Goal: Information Seeking & Learning: Check status

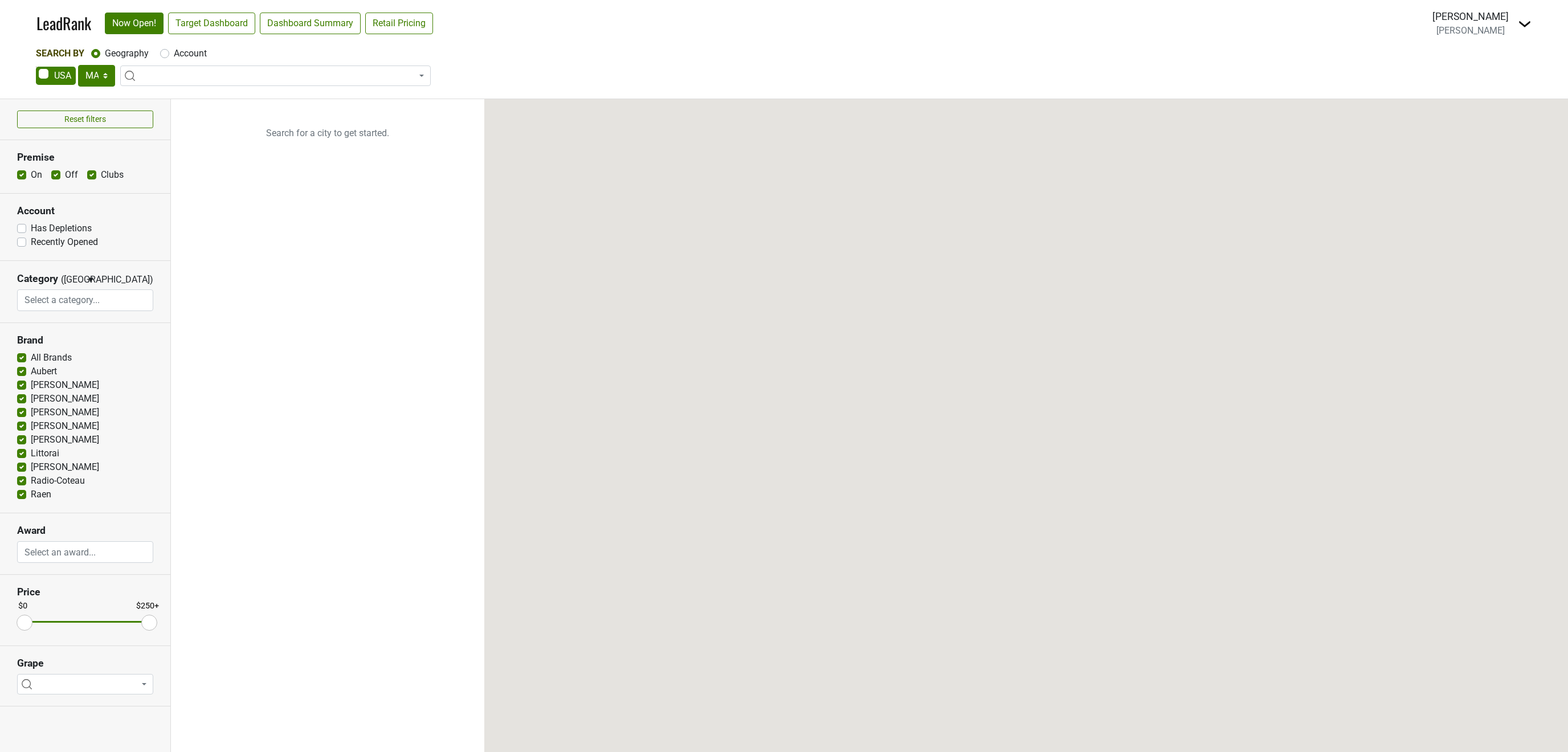
select select "MA"
select select
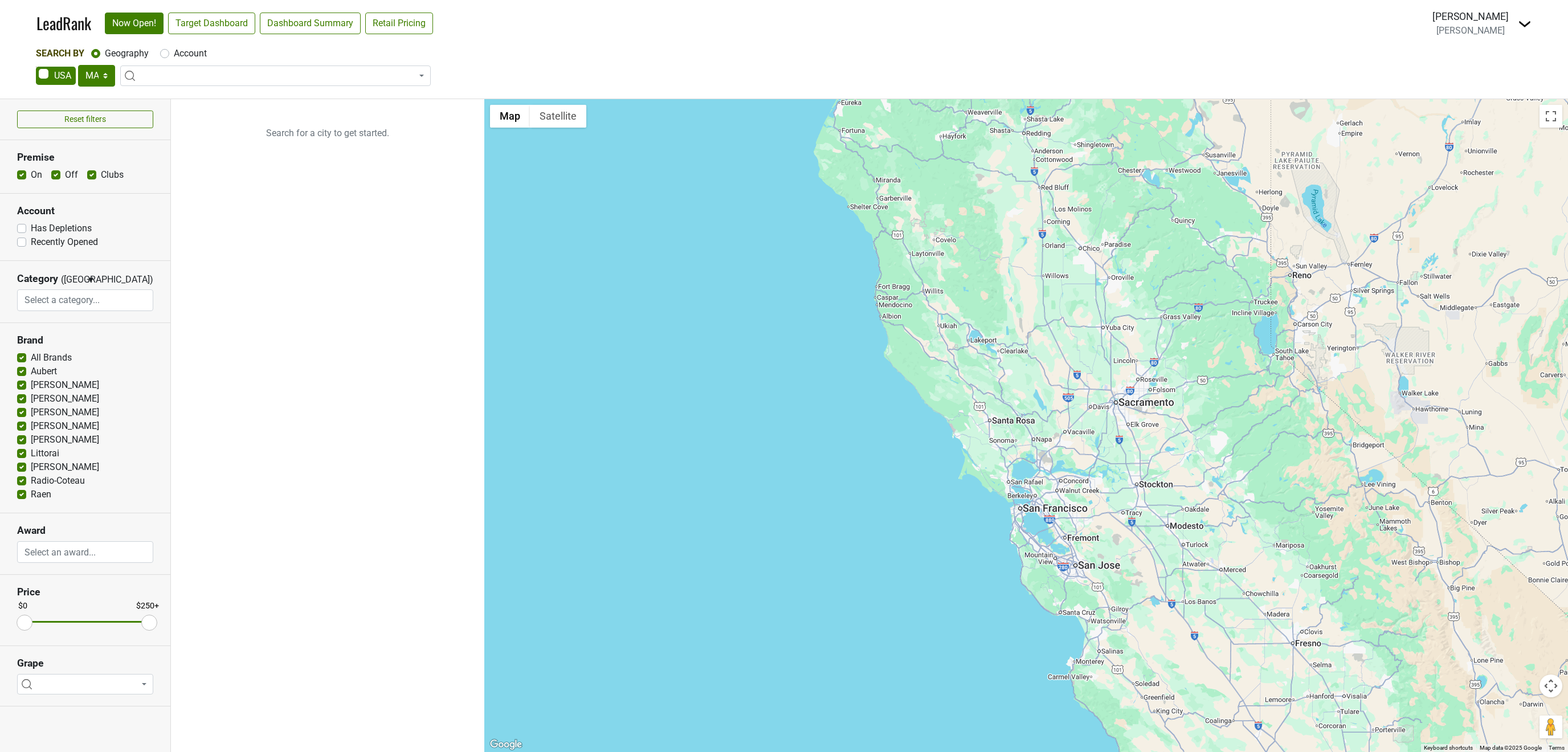
click at [1528, 21] on img at bounding box center [1526, 24] width 14 height 14
click at [1459, 60] on link "Open Breakdown" at bounding box center [1483, 64] width 96 height 18
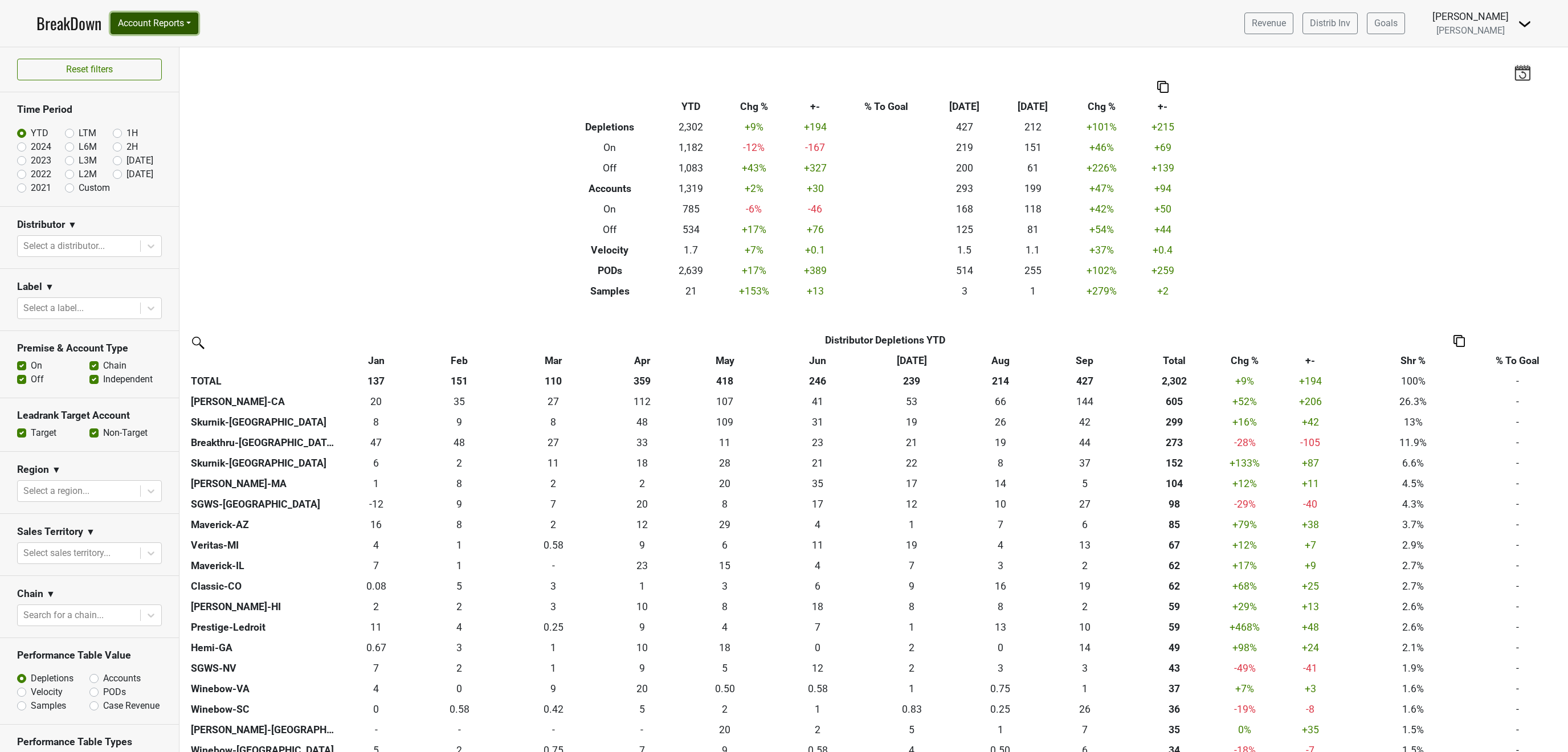
click at [188, 15] on button "Account Reports" at bounding box center [154, 24] width 88 height 22
click at [191, 17] on button "Account Reports" at bounding box center [154, 24] width 88 height 22
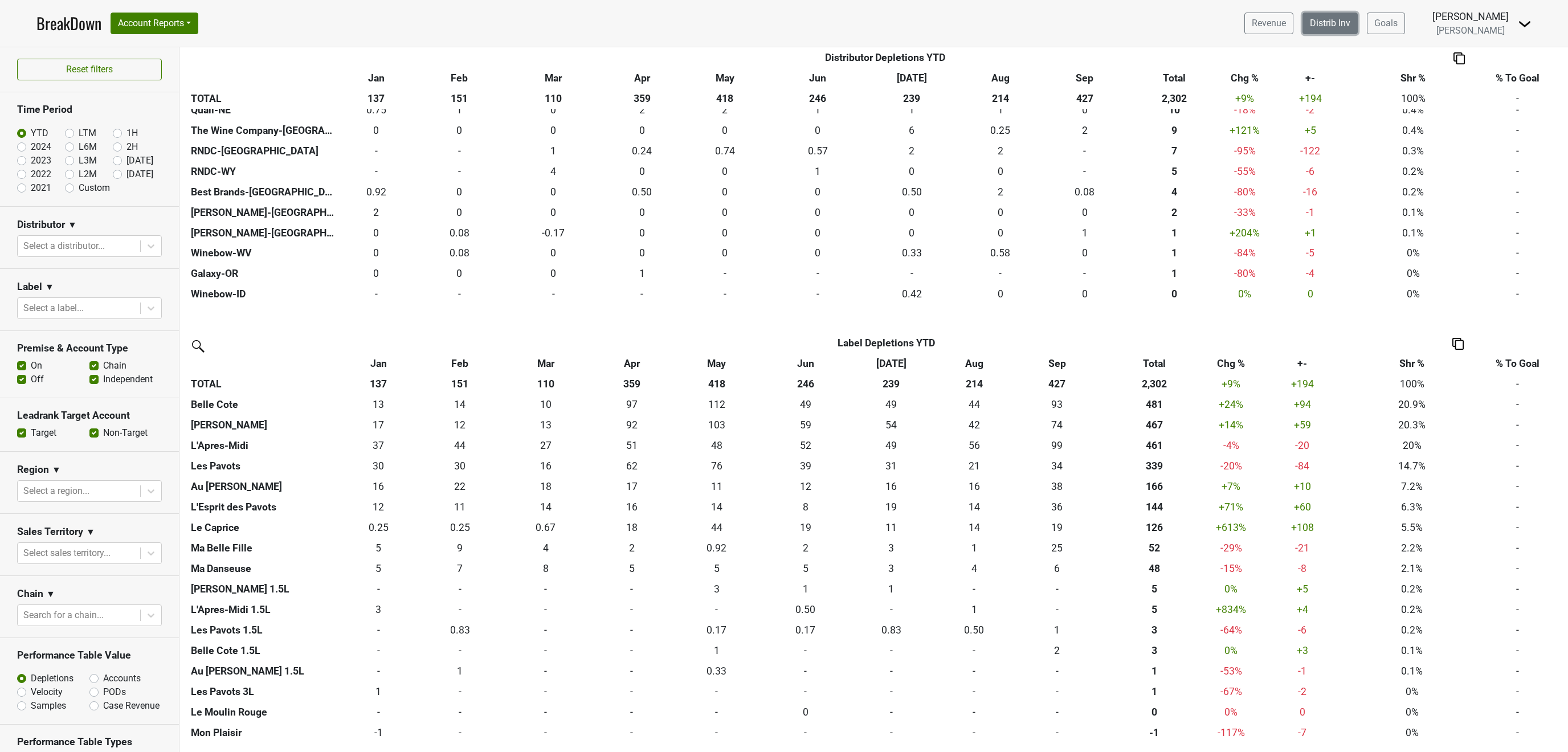
click at [1333, 27] on link "Distrib Inv" at bounding box center [1331, 24] width 55 height 22
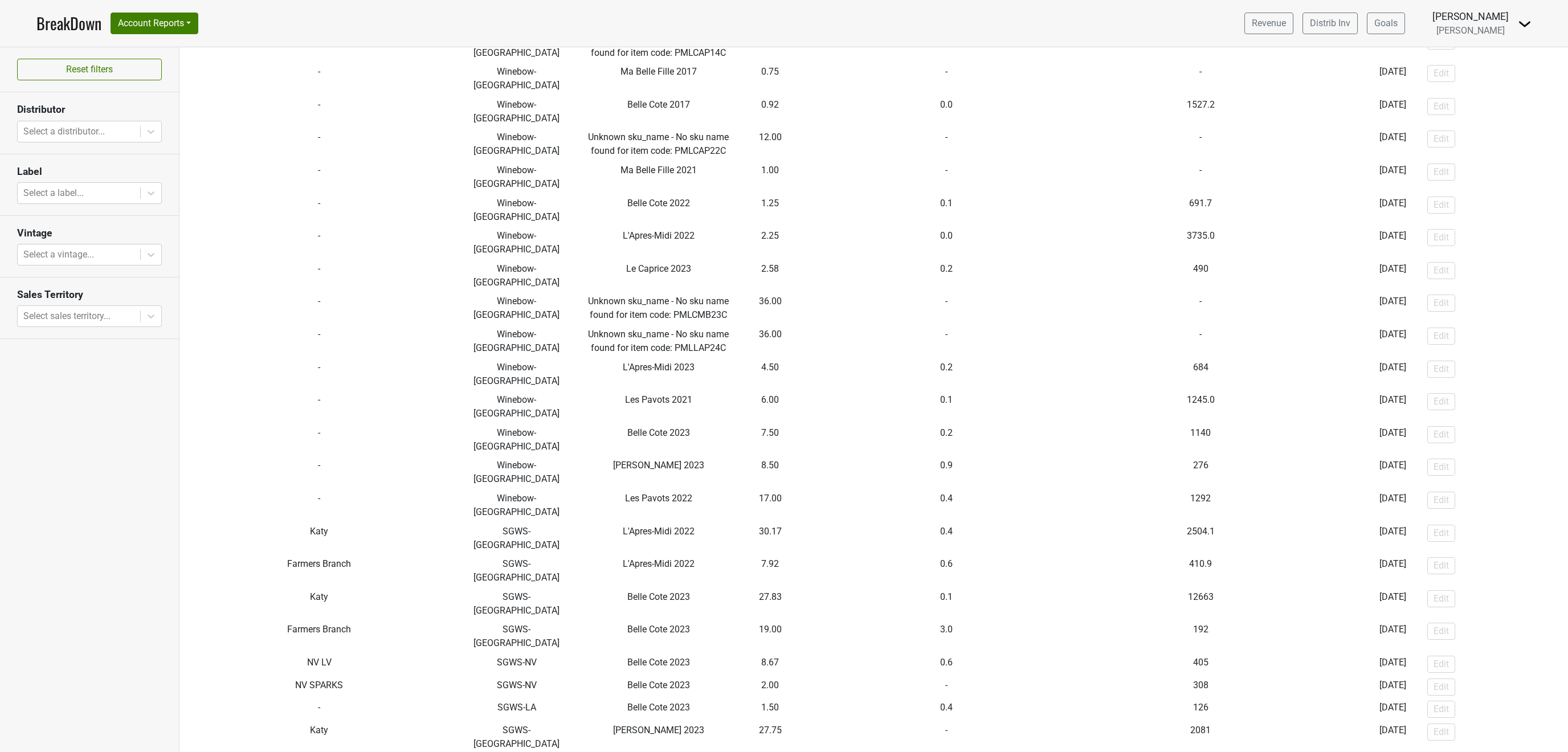
scroll to position [1990, 0]
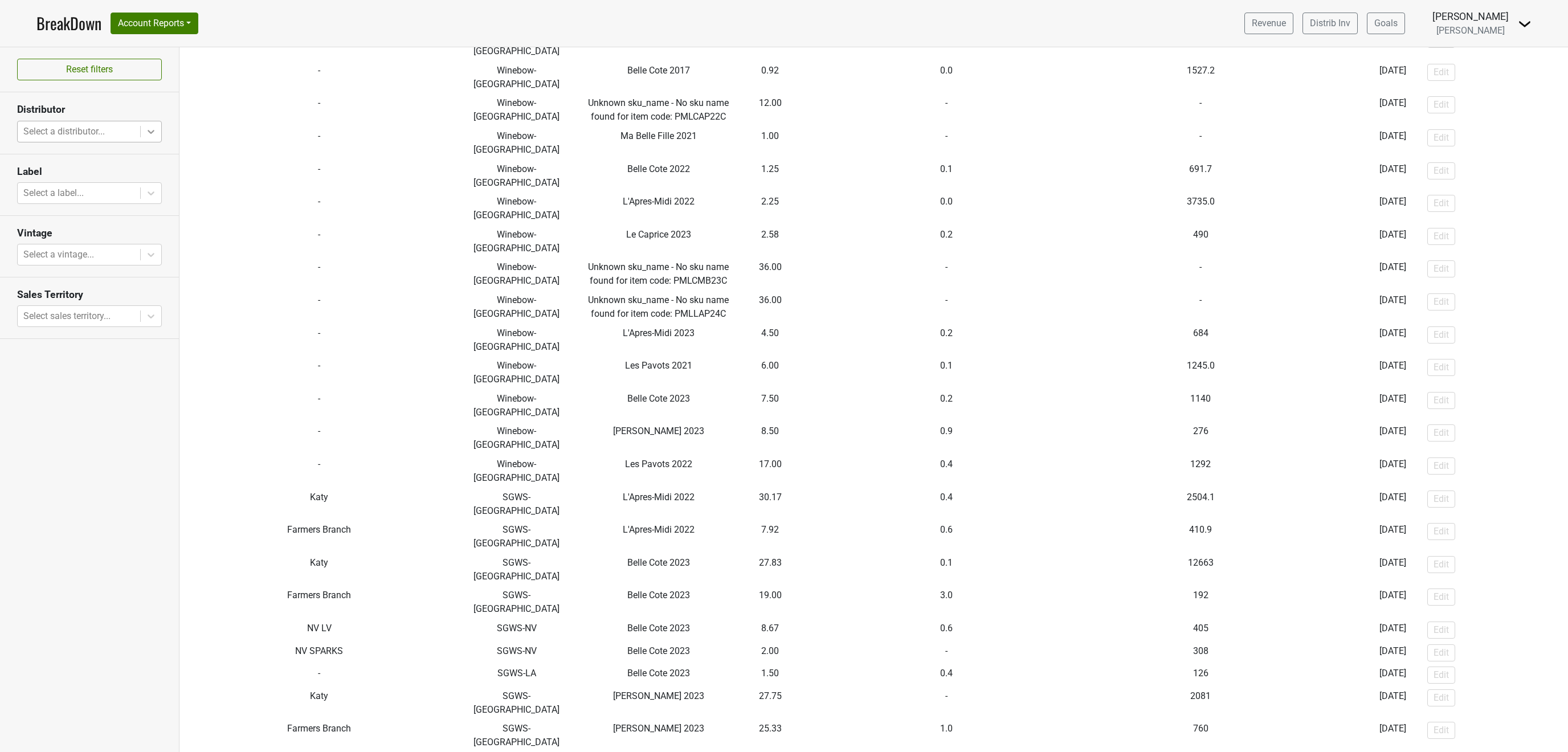
click at [153, 126] on div at bounding box center [150, 131] width 21 height 21
click at [110, 255] on div "SGWS-[GEOGRAPHIC_DATA]" at bounding box center [89, 266] width 145 height 23
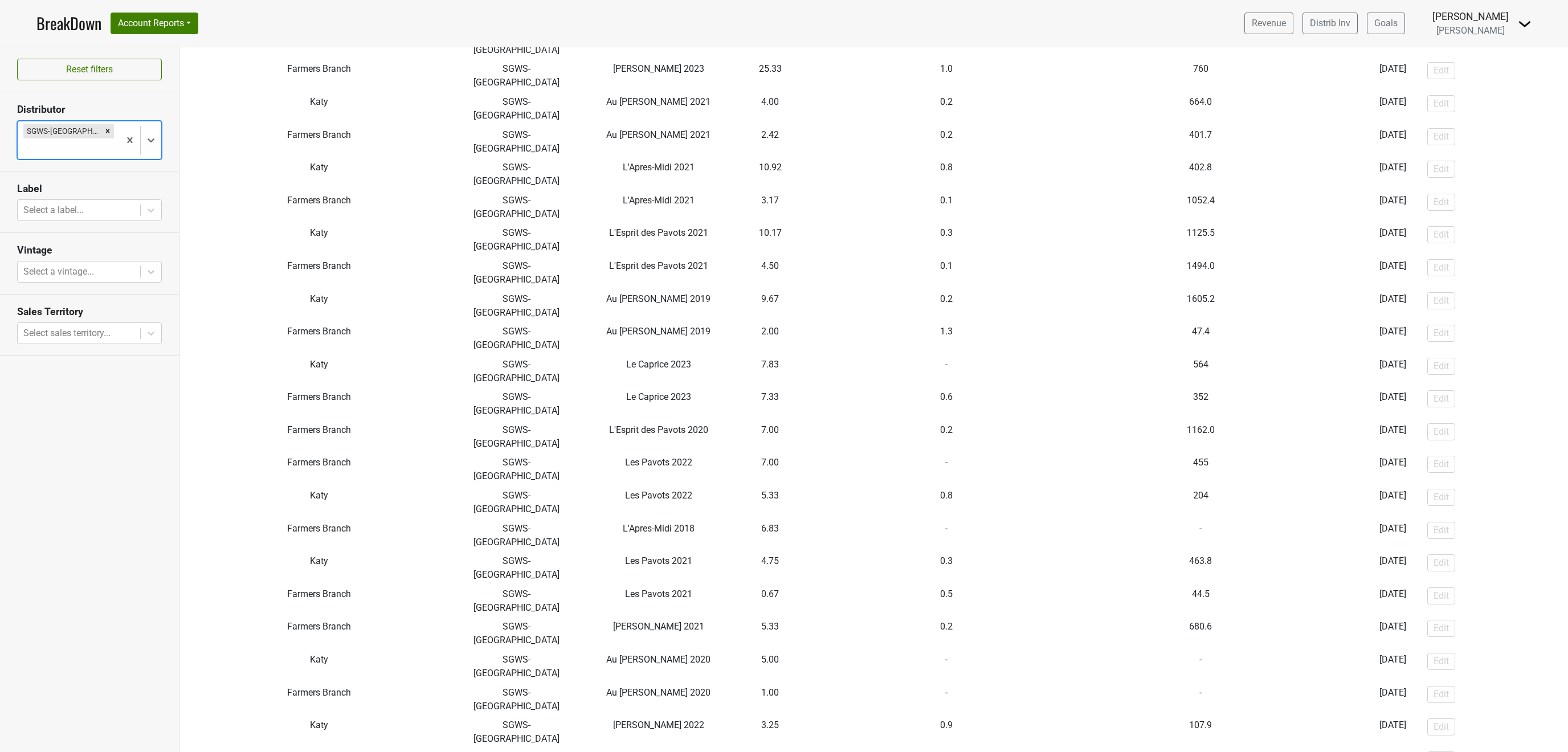
scroll to position [0, 0]
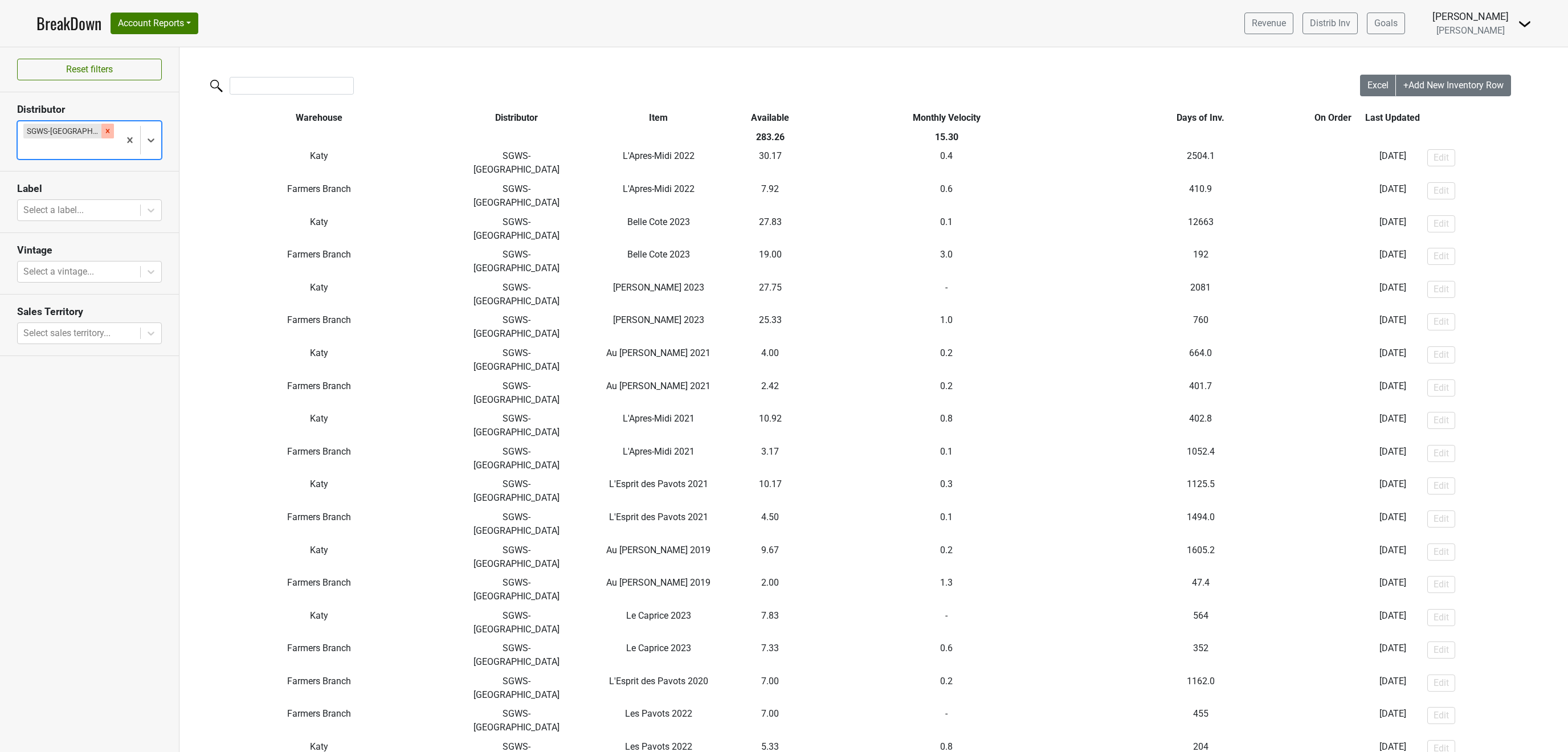
click at [104, 130] on icon "Remove SGWS-TX" at bounding box center [108, 131] width 8 height 8
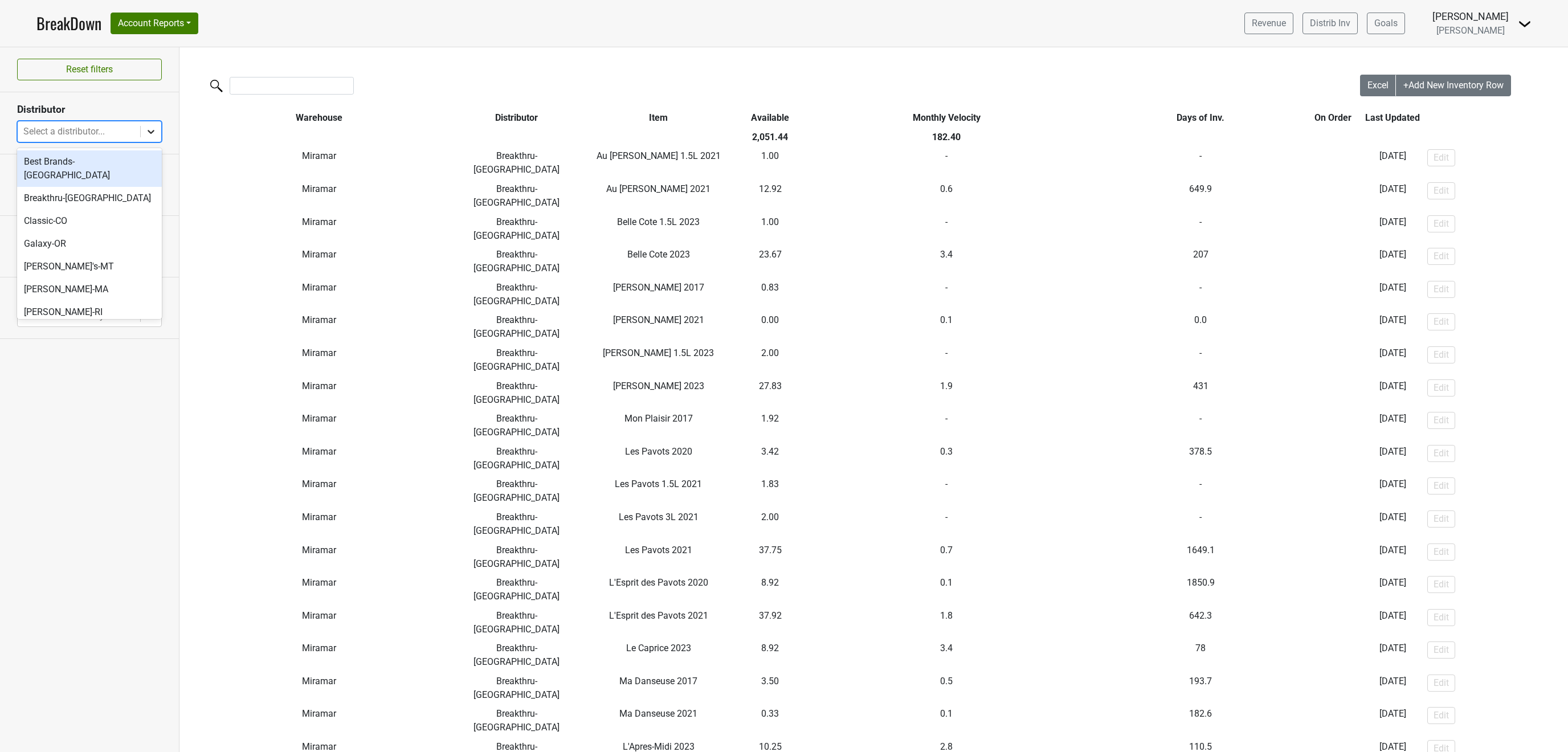
click at [158, 125] on div at bounding box center [150, 131] width 21 height 21
click at [92, 278] on div "[PERSON_NAME]-MA" at bounding box center [89, 289] width 145 height 23
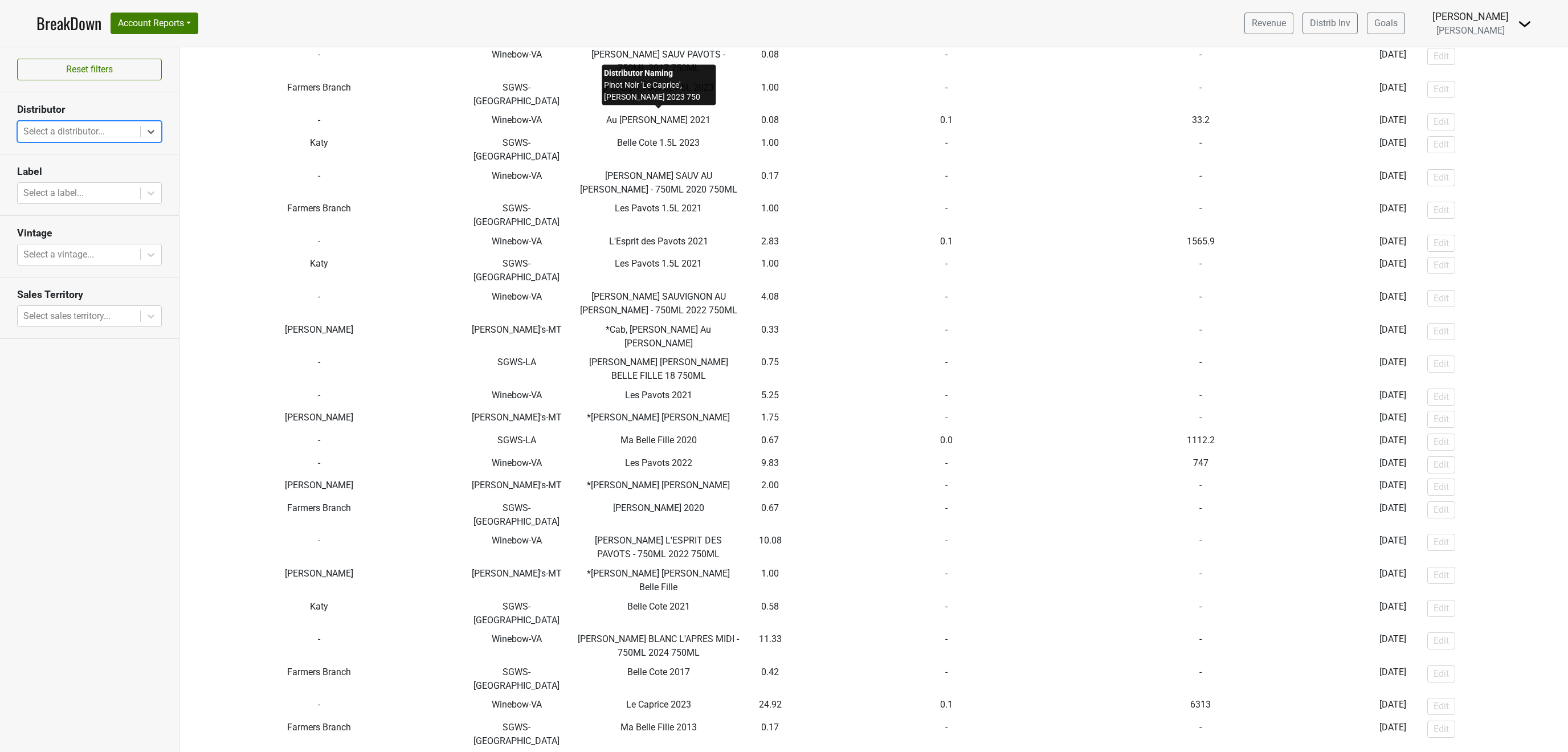
scroll to position [4804, 0]
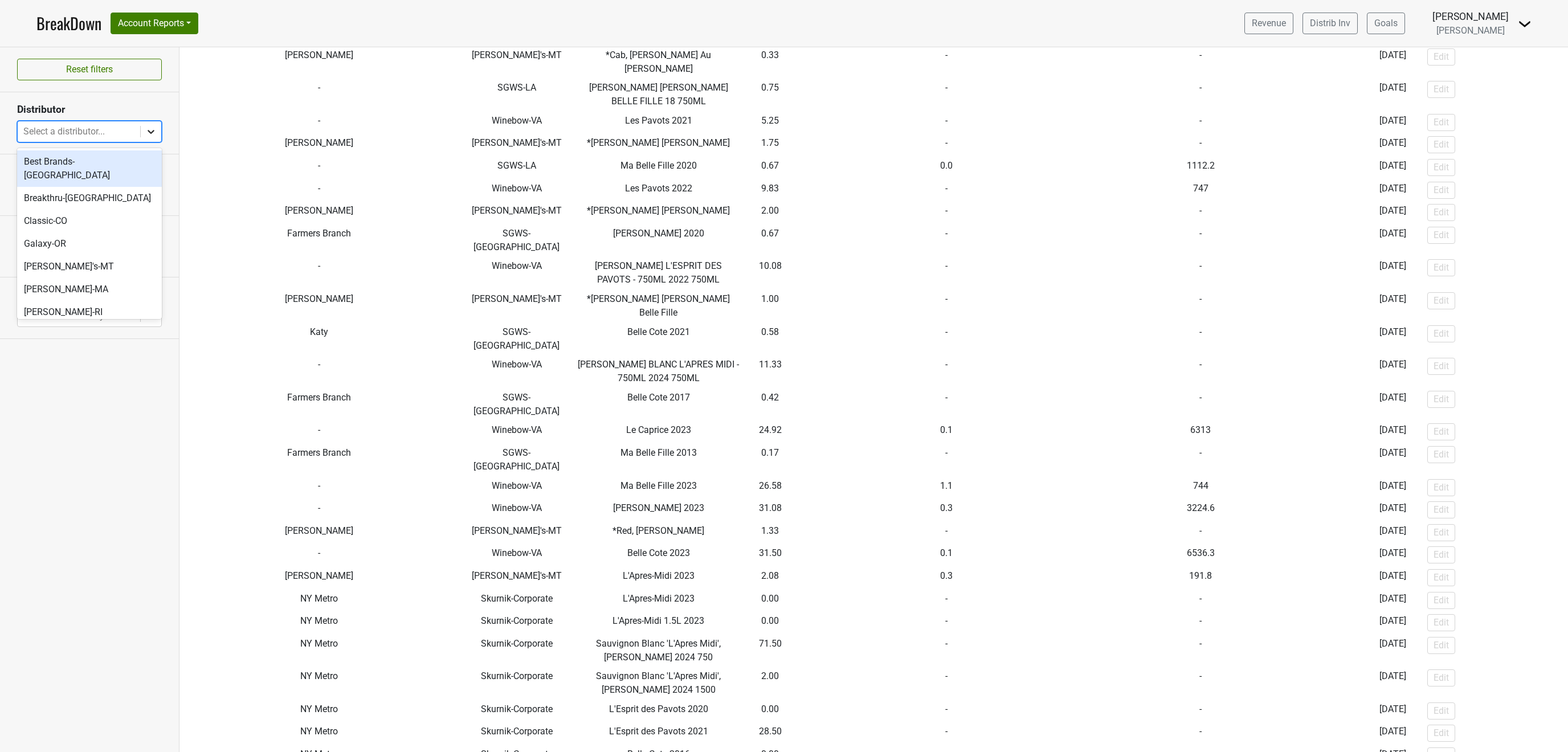
click at [143, 128] on div at bounding box center [150, 131] width 21 height 21
click at [72, 278] on div "[PERSON_NAME]-MA" at bounding box center [89, 289] width 145 height 23
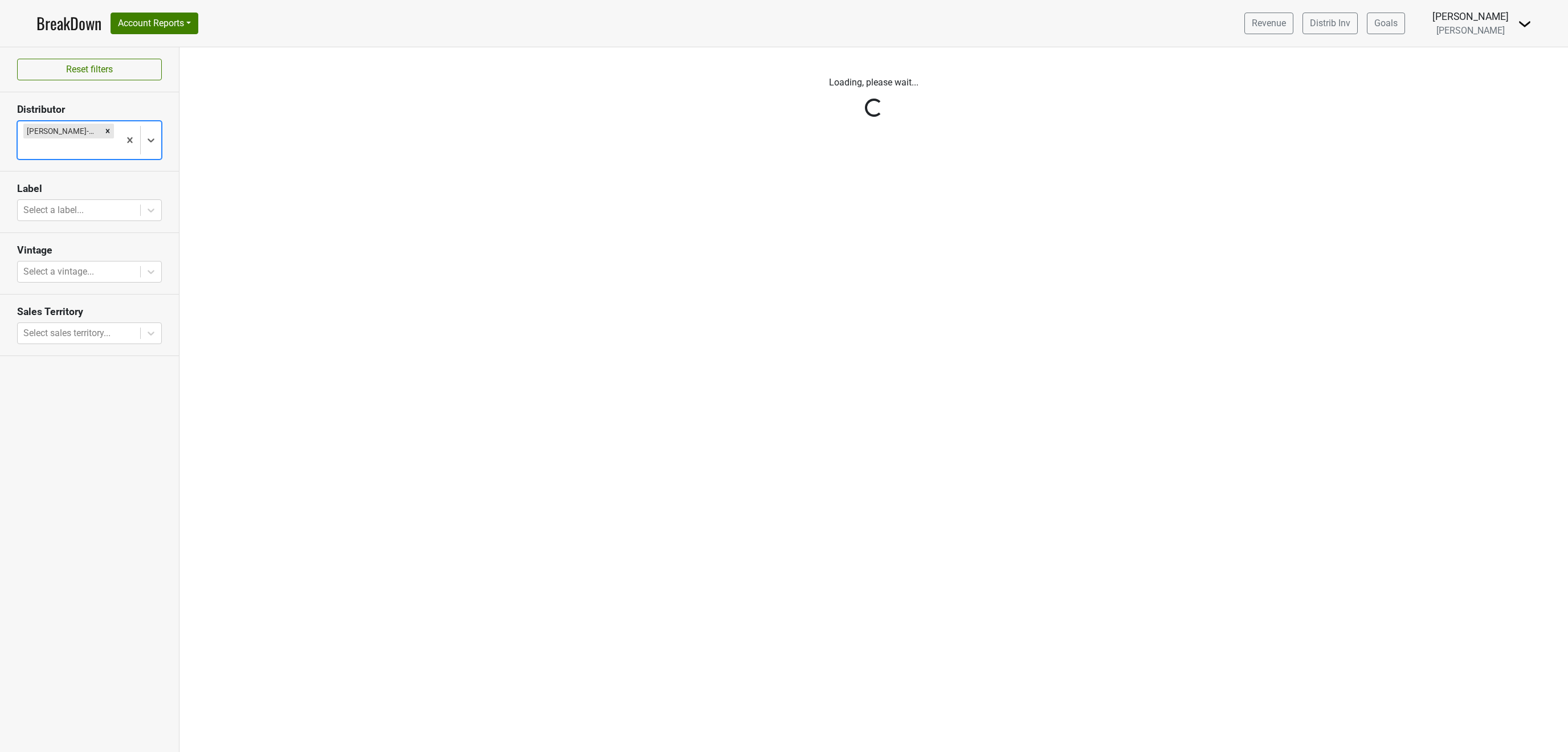
scroll to position [0, 0]
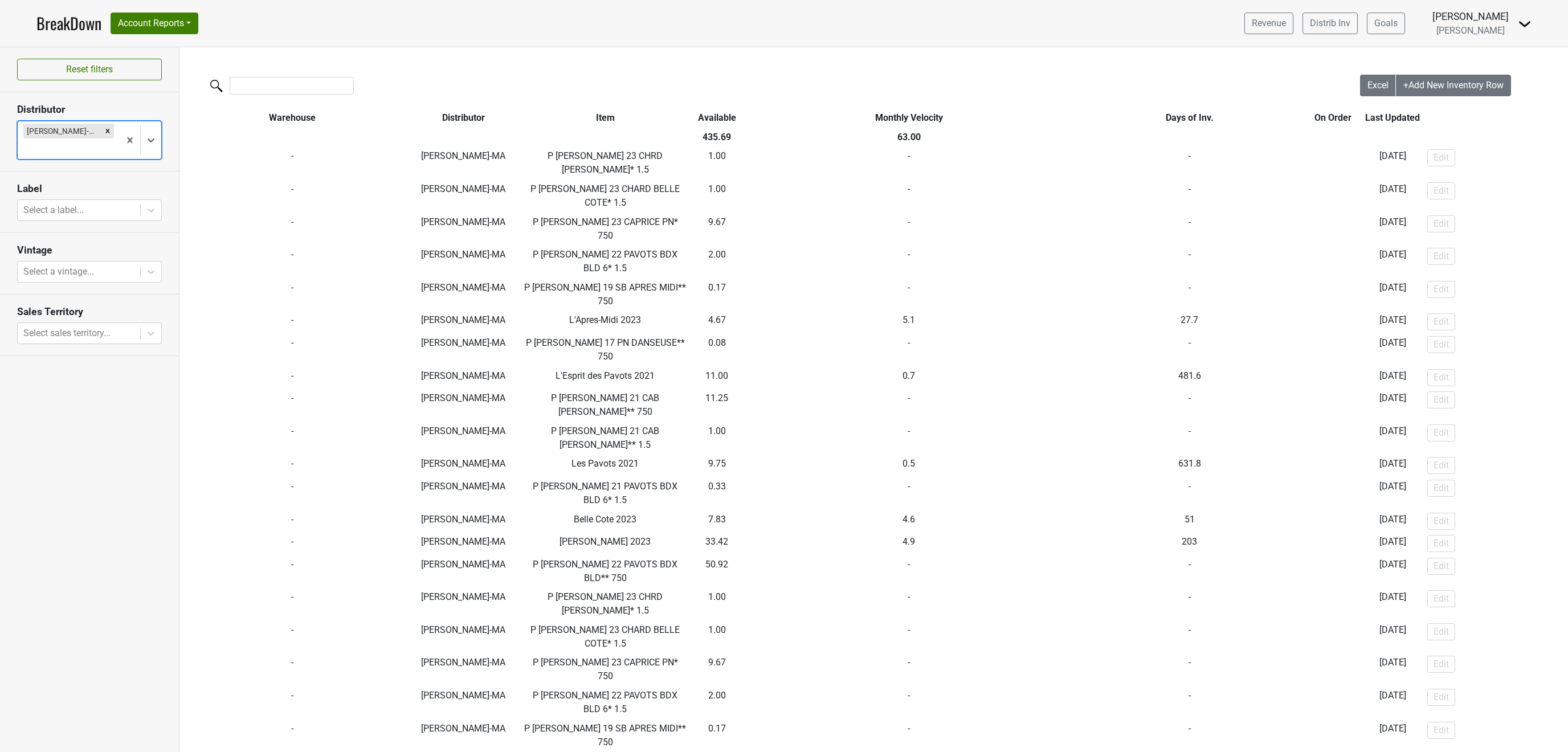
click at [719, 111] on th "Available" at bounding box center [717, 119] width 55 height 20
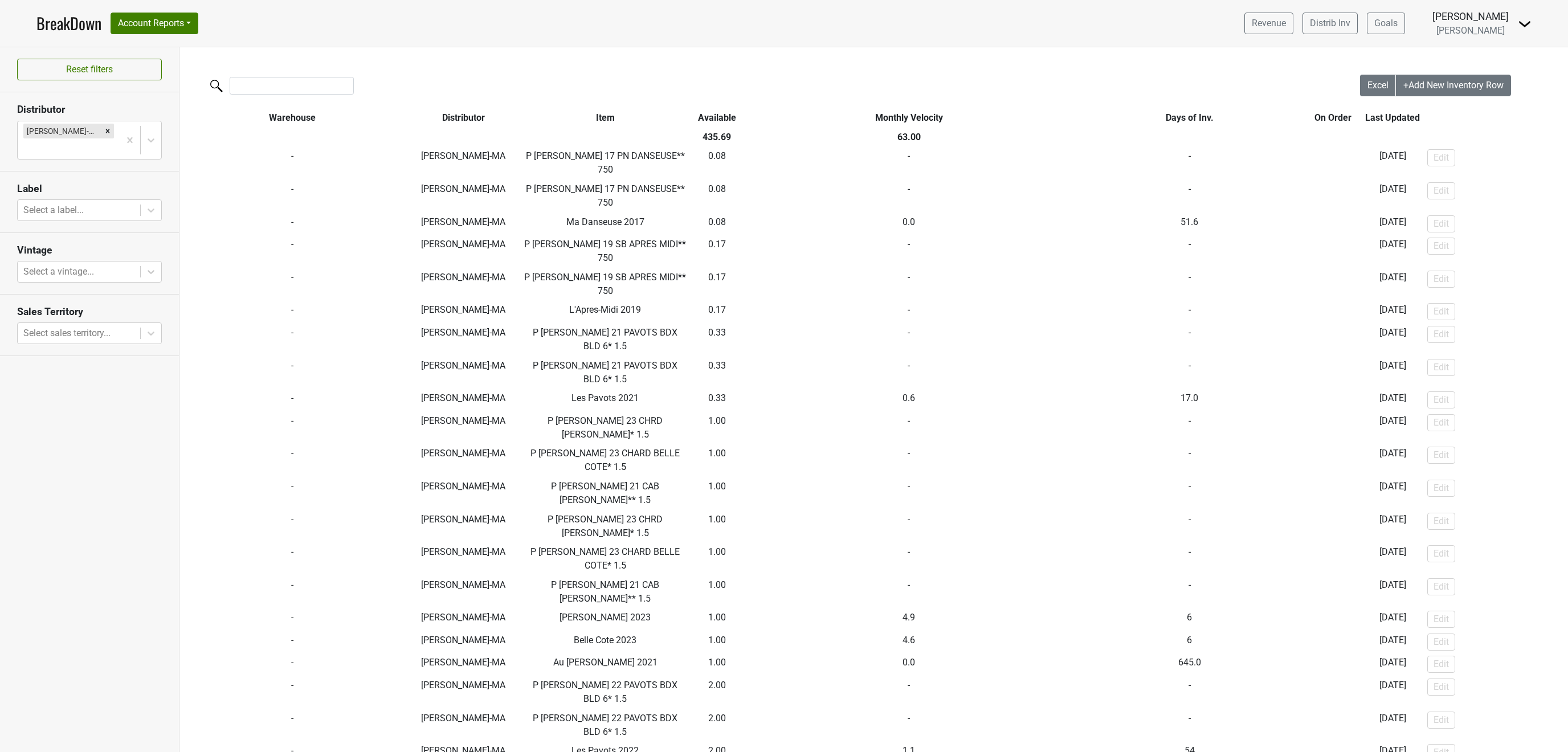
click at [716, 113] on th "Available" at bounding box center [717, 119] width 55 height 20
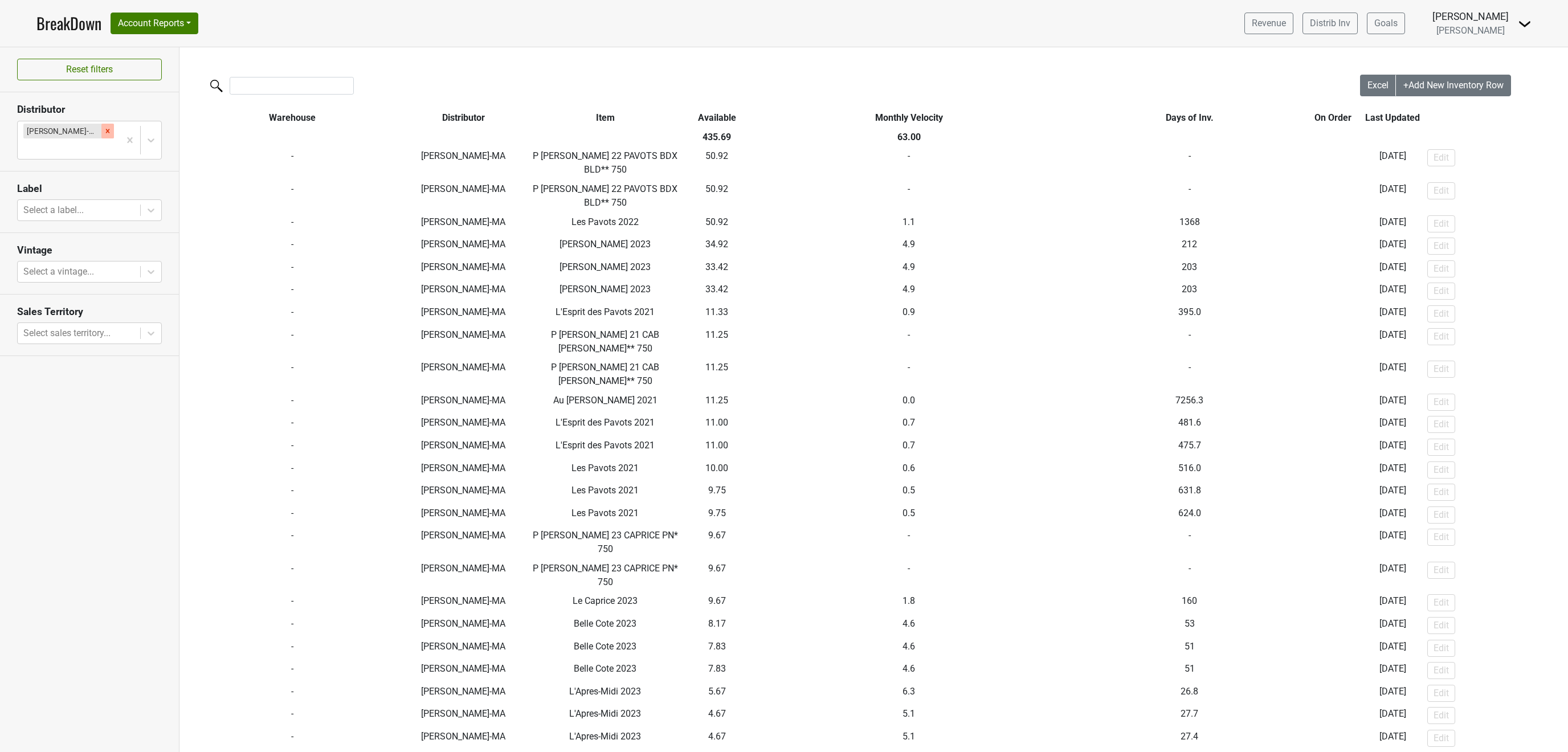
click at [104, 130] on icon "Remove MS Walker-MA" at bounding box center [108, 131] width 8 height 8
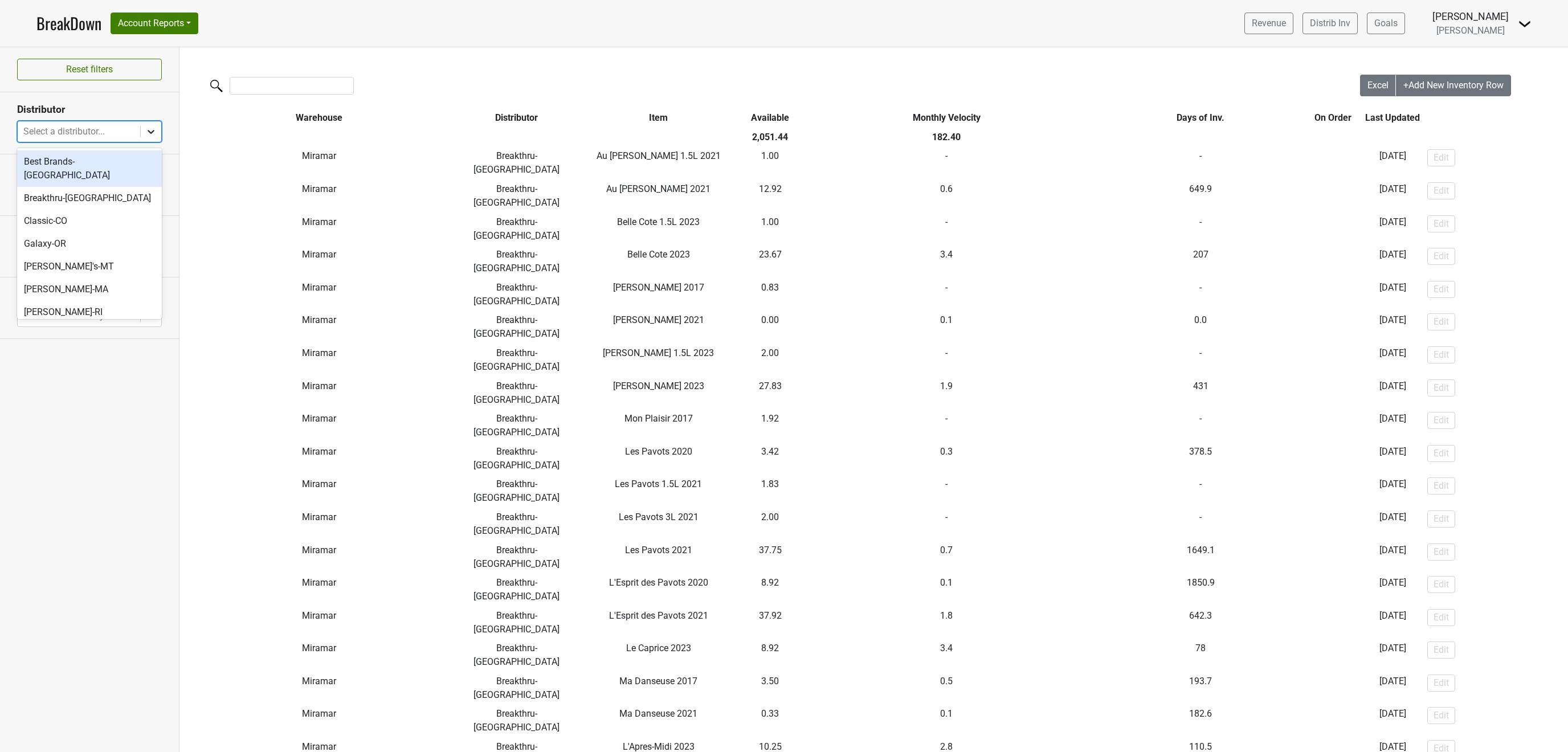
click at [149, 132] on icon at bounding box center [150, 132] width 7 height 4
click at [66, 276] on div "Veritas-MI" at bounding box center [89, 287] width 145 height 23
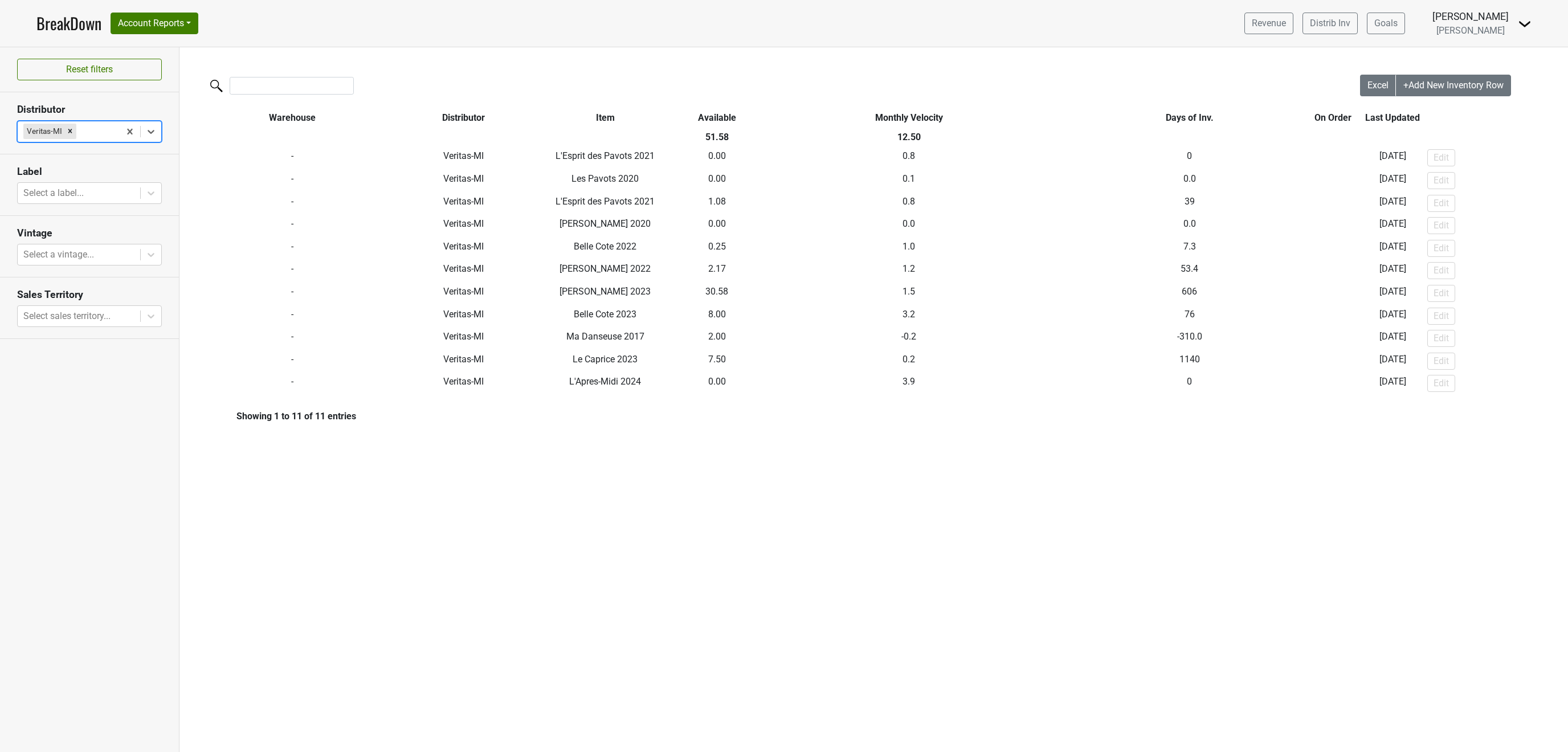
click at [68, 138] on div "Remove Veritas-MI" at bounding box center [70, 130] width 13 height 15
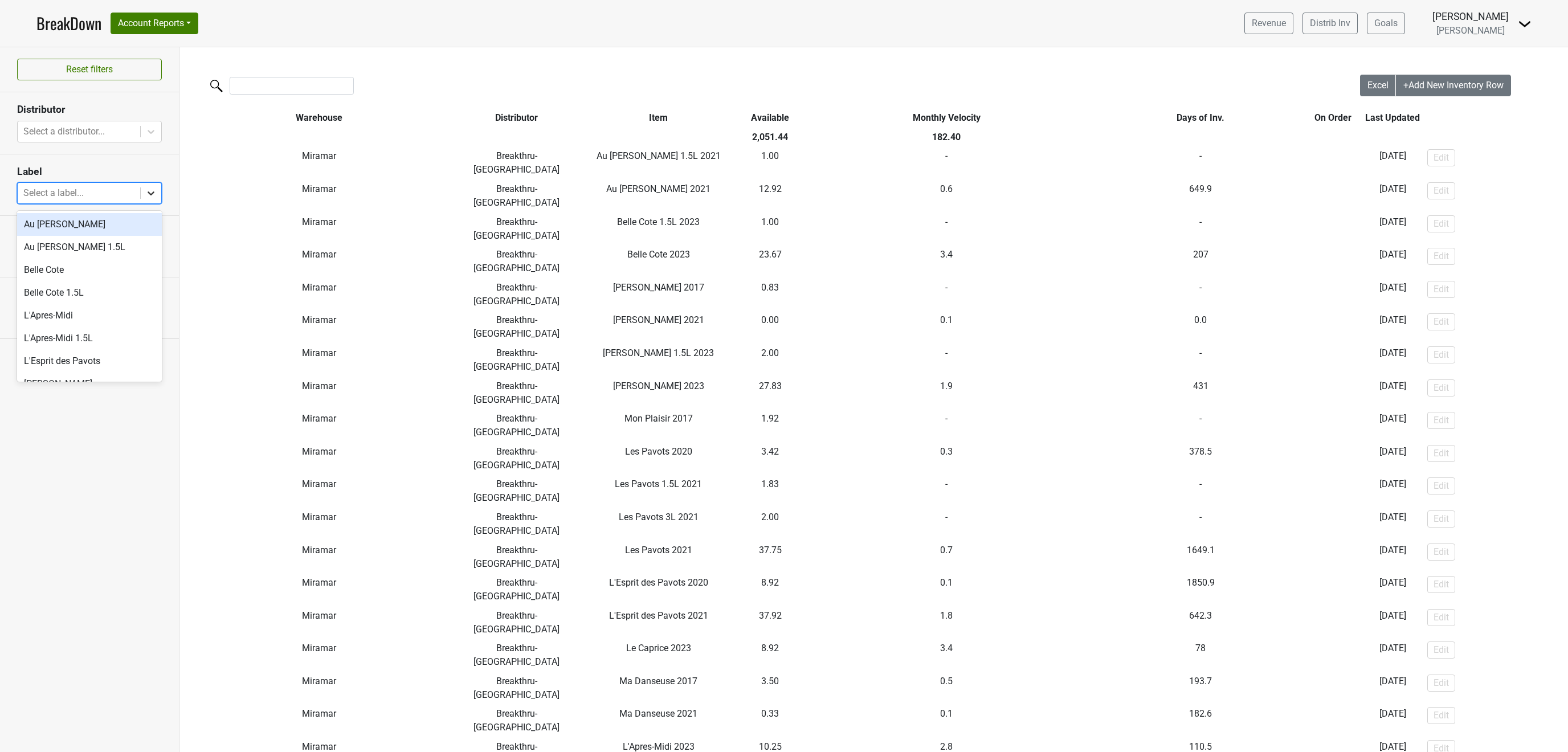
click at [153, 194] on icon at bounding box center [151, 194] width 12 height 12
click at [70, 316] on div "Les Pavots" at bounding box center [89, 315] width 145 height 23
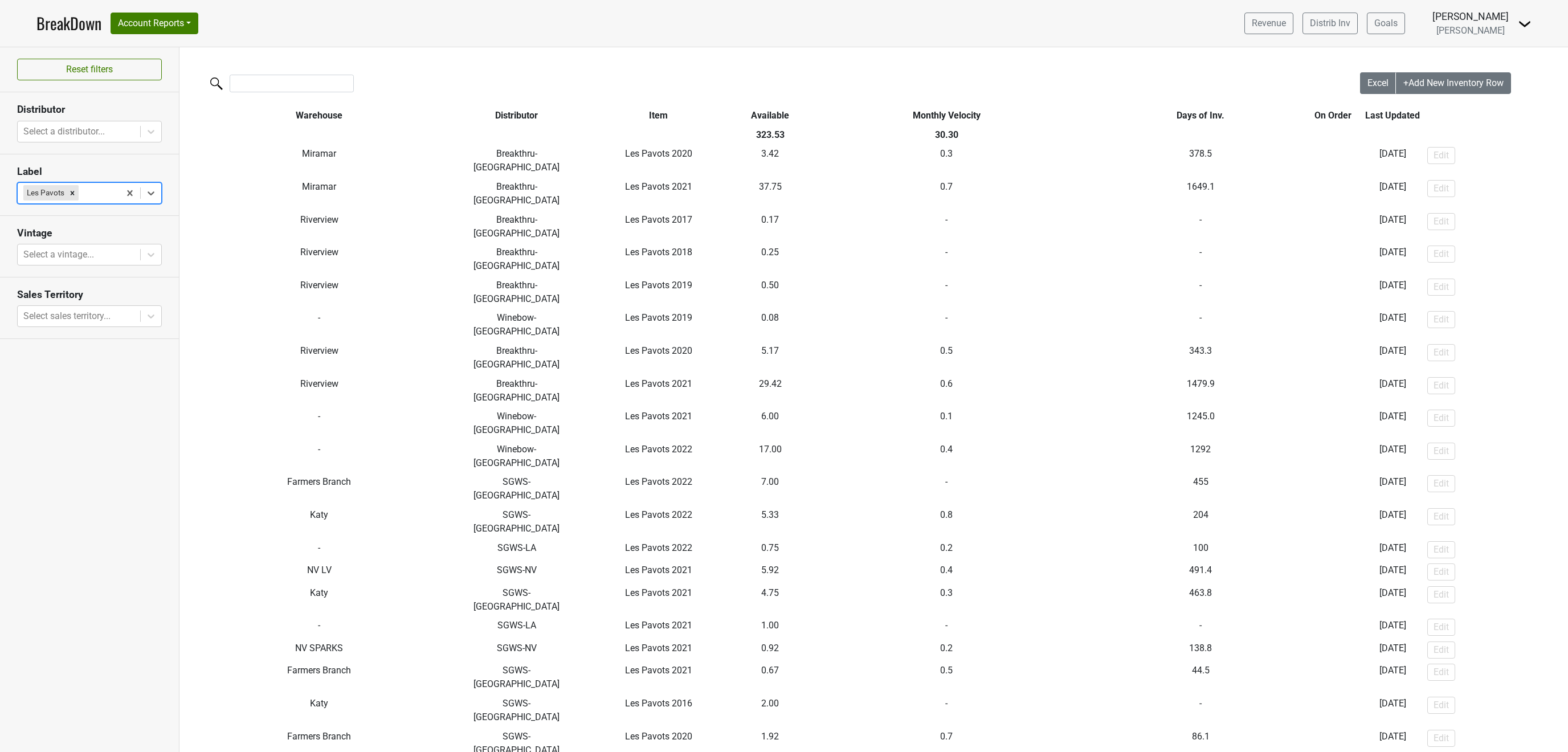
scroll to position [0, 0]
